Goal: Navigation & Orientation: Find specific page/section

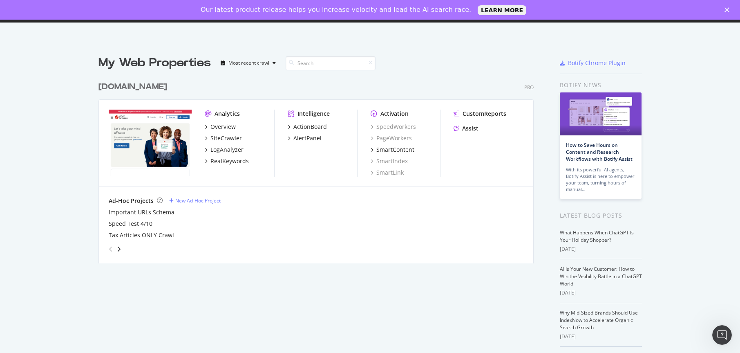
scroll to position [346, 728]
